Goal: Check status

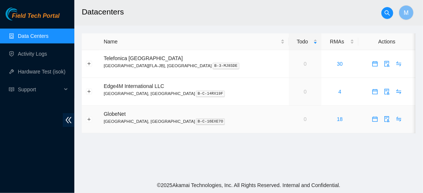
click at [116, 116] on span "GlobeNet" at bounding box center [115, 114] width 22 height 6
click at [40, 34] on link "Data Centers" at bounding box center [33, 36] width 30 height 6
click at [41, 54] on link "Activity Logs" at bounding box center [32, 54] width 29 height 6
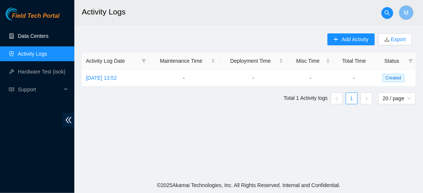
click at [42, 35] on link "Data Centers" at bounding box center [33, 36] width 30 height 6
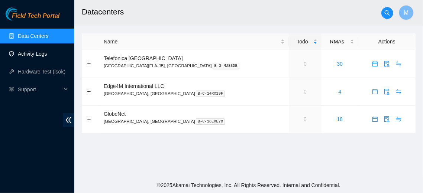
click at [37, 57] on link "Activity Logs" at bounding box center [32, 54] width 29 height 6
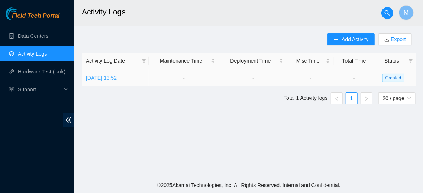
click at [113, 80] on link "[DATE] 13:52" at bounding box center [101, 78] width 31 height 6
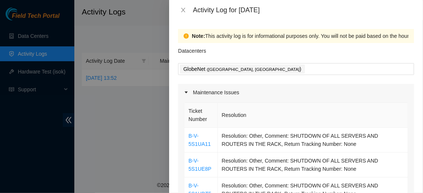
scroll to position [245, 0]
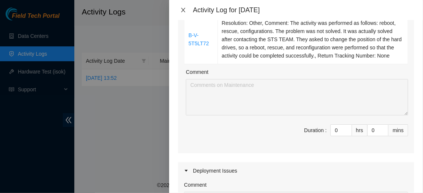
click at [185, 12] on icon "close" at bounding box center [183, 10] width 6 height 6
